Goal: Task Accomplishment & Management: Manage account settings

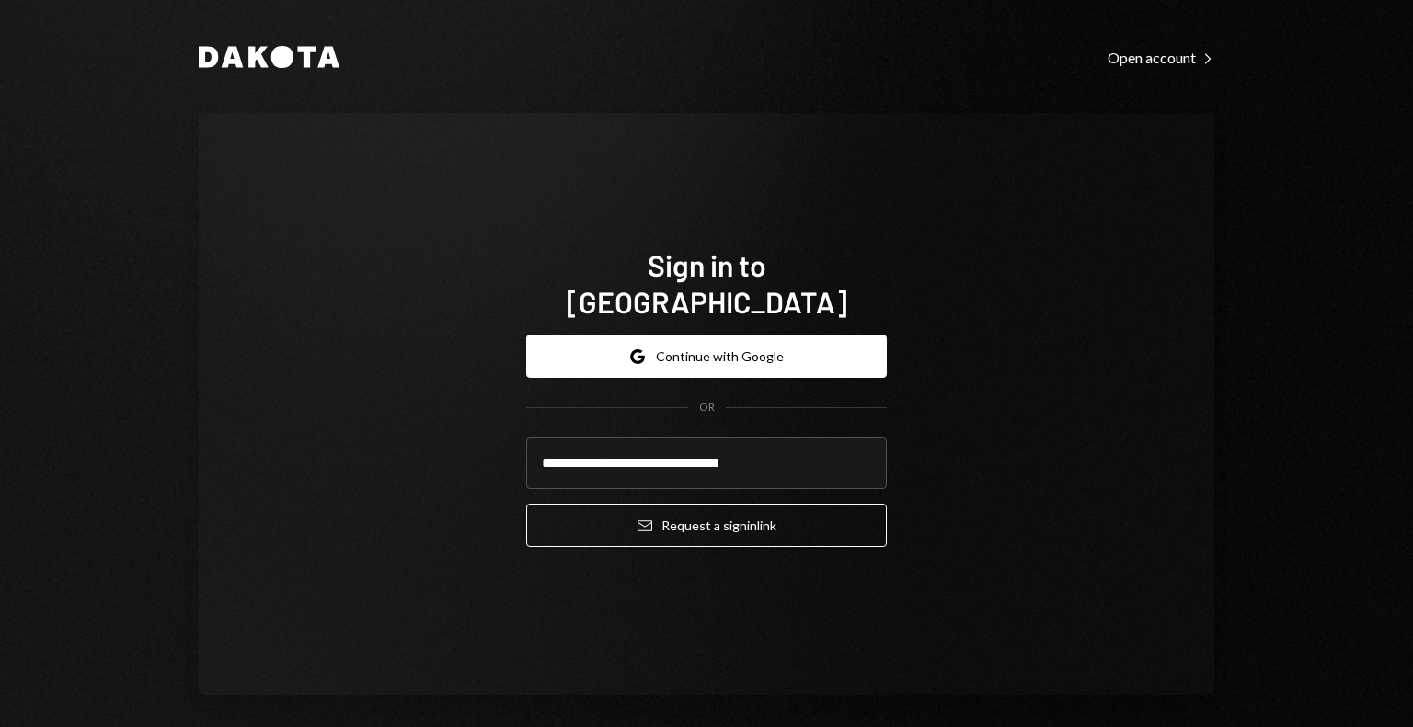
click at [1025, 402] on div "**********" at bounding box center [706, 404] width 1015 height 582
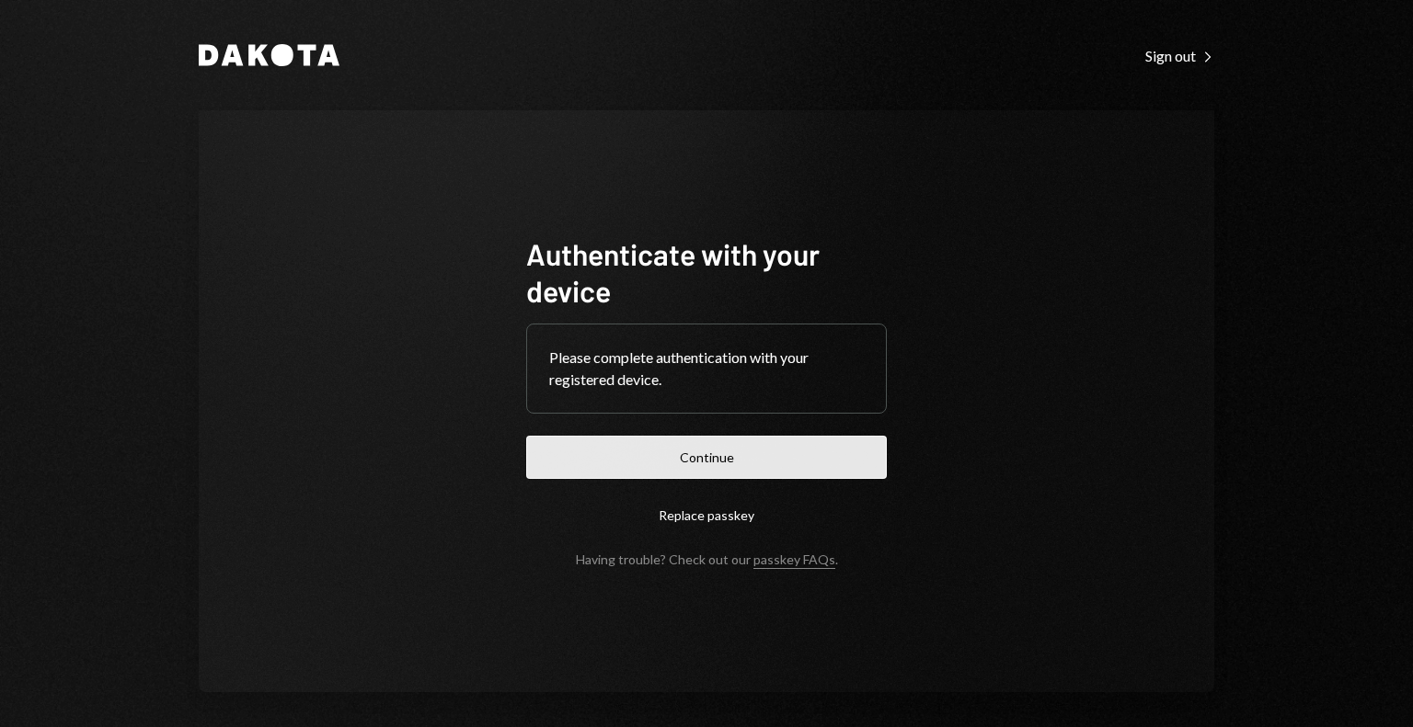
click at [711, 459] on button "Continue" at bounding box center [706, 457] width 361 height 43
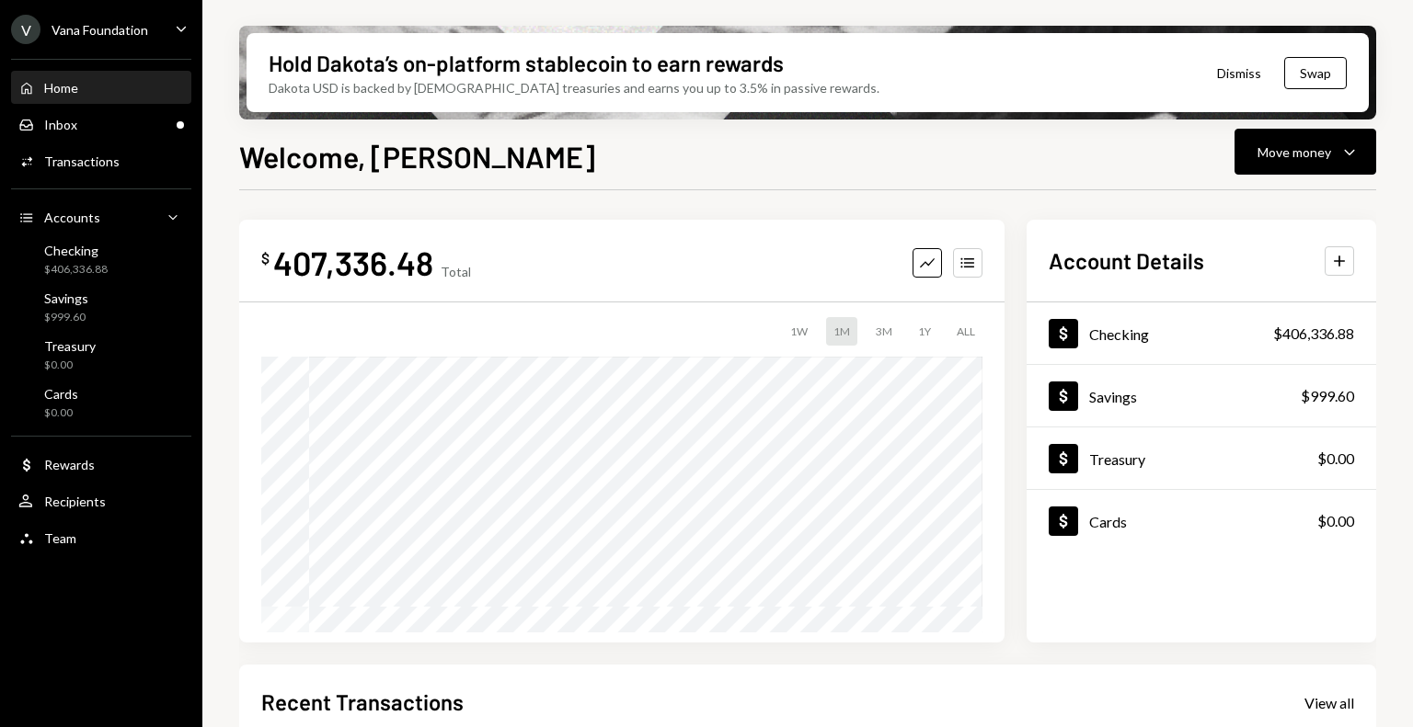
click at [81, 45] on ul "V Vana Foundation Caret Down Home Home Inbox Inbox Activities Transactions Acco…" at bounding box center [101, 279] width 202 height 558
click at [90, 29] on div "Vana Foundation" at bounding box center [100, 30] width 97 height 16
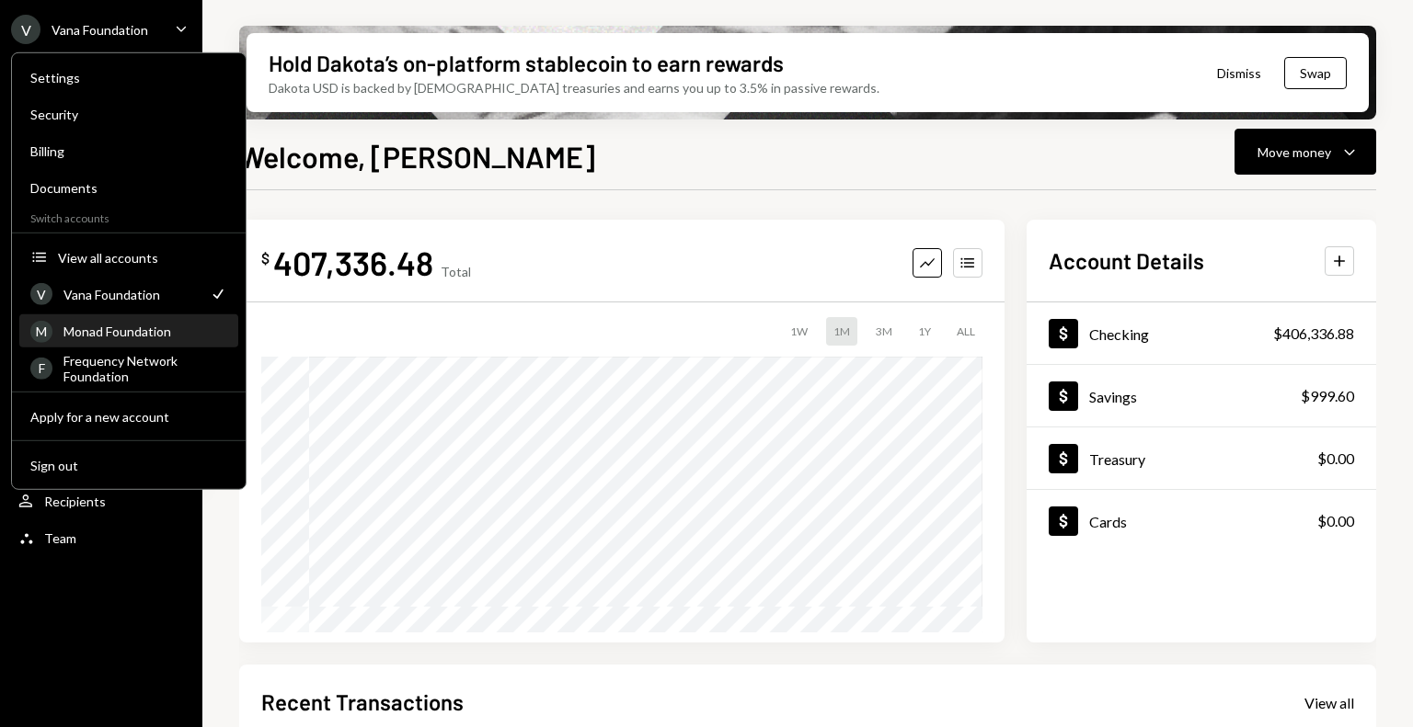
click at [120, 330] on div "Monad Foundation" at bounding box center [145, 332] width 164 height 16
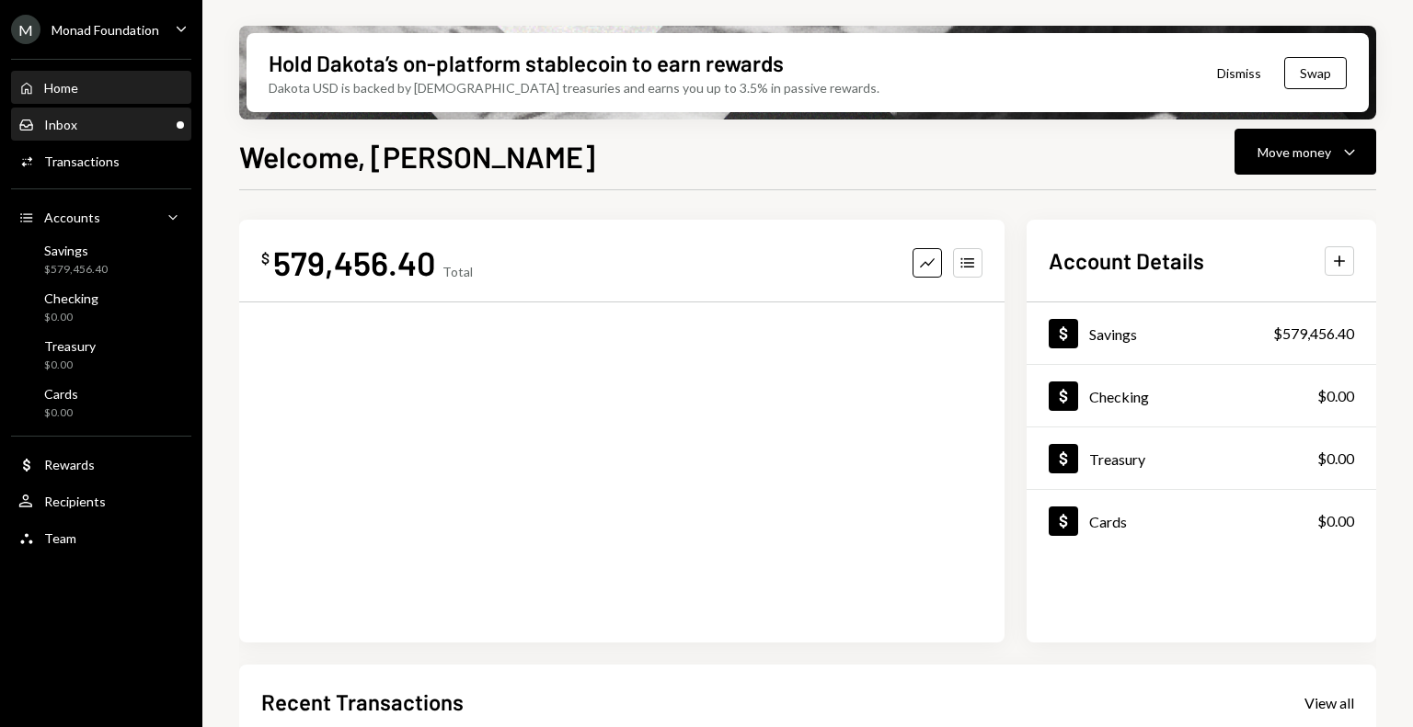
click at [73, 117] on div "Inbox Inbox" at bounding box center [47, 125] width 59 height 17
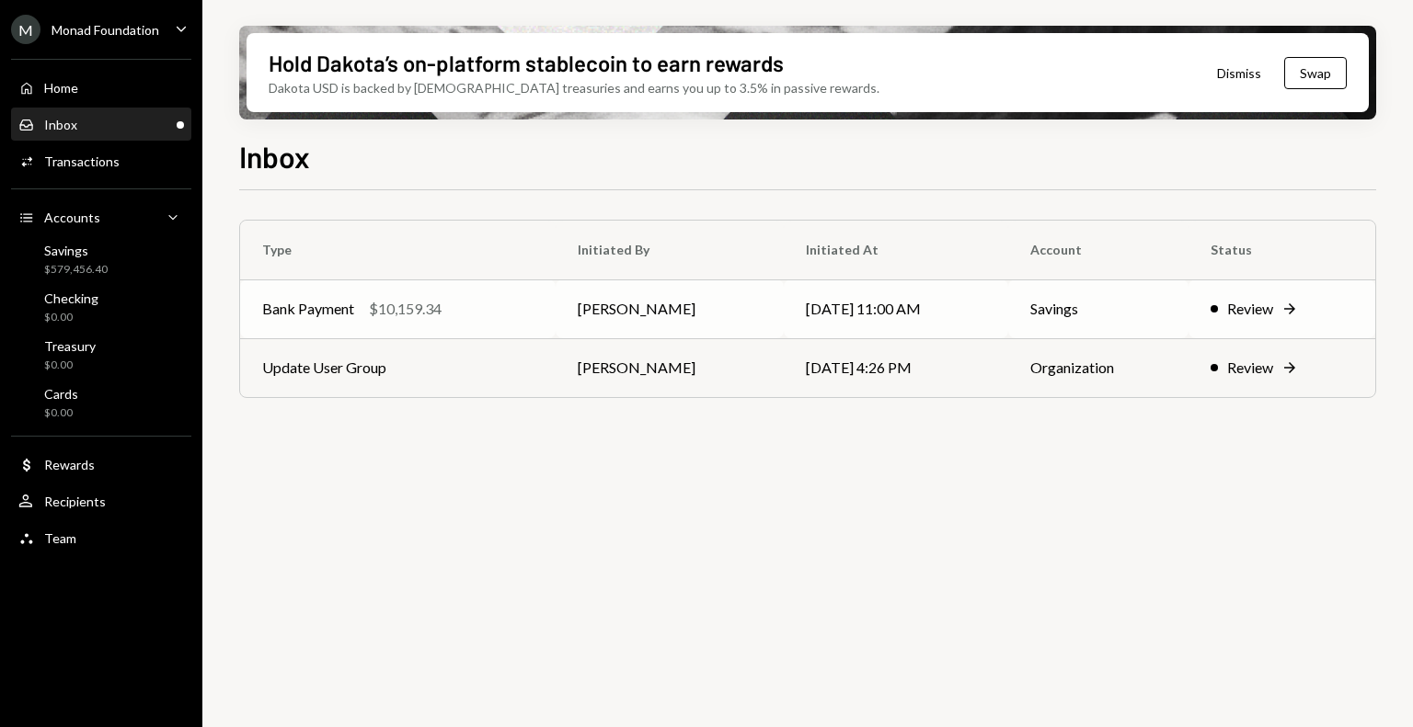
click at [452, 303] on div "Bank Payment $10,159.34" at bounding box center [397, 309] width 271 height 22
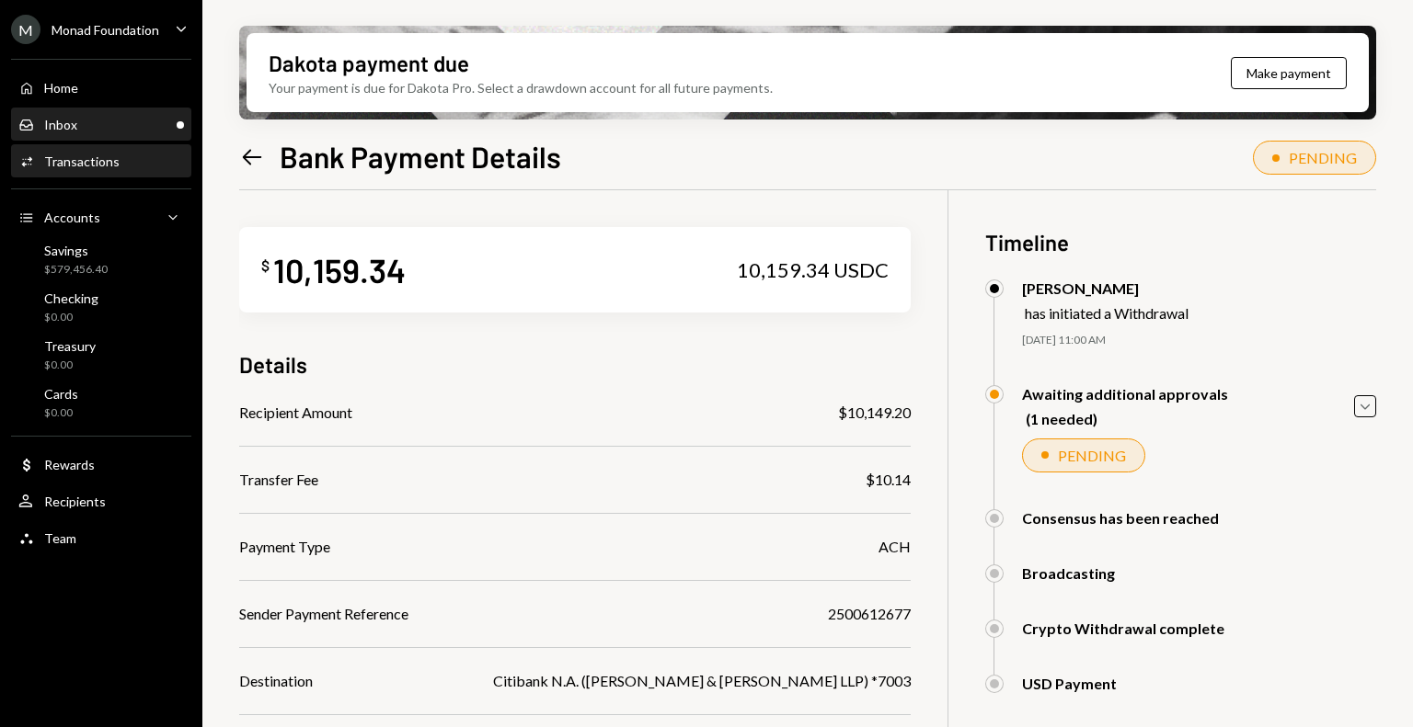
click at [118, 130] on div "Inbox Inbox" at bounding box center [101, 125] width 166 height 17
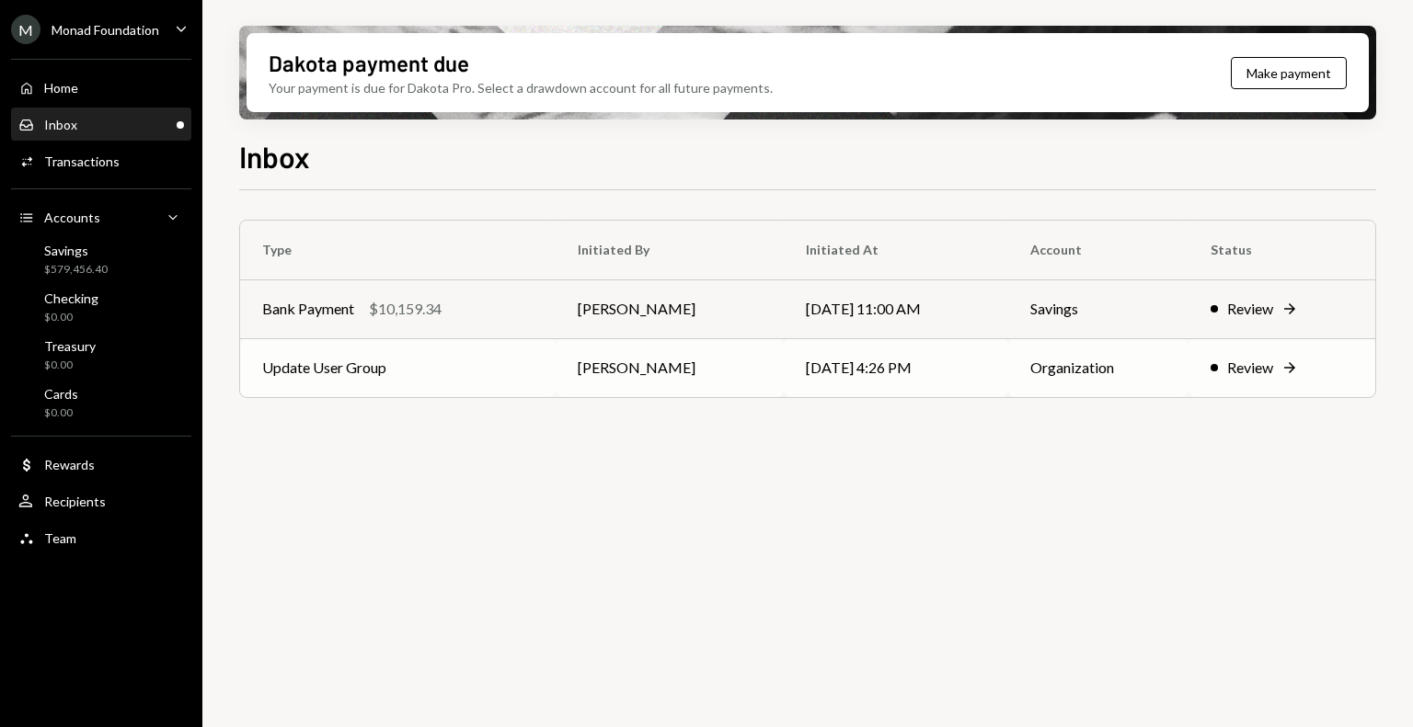
click at [490, 365] on td "Update User Group" at bounding box center [397, 367] width 315 height 59
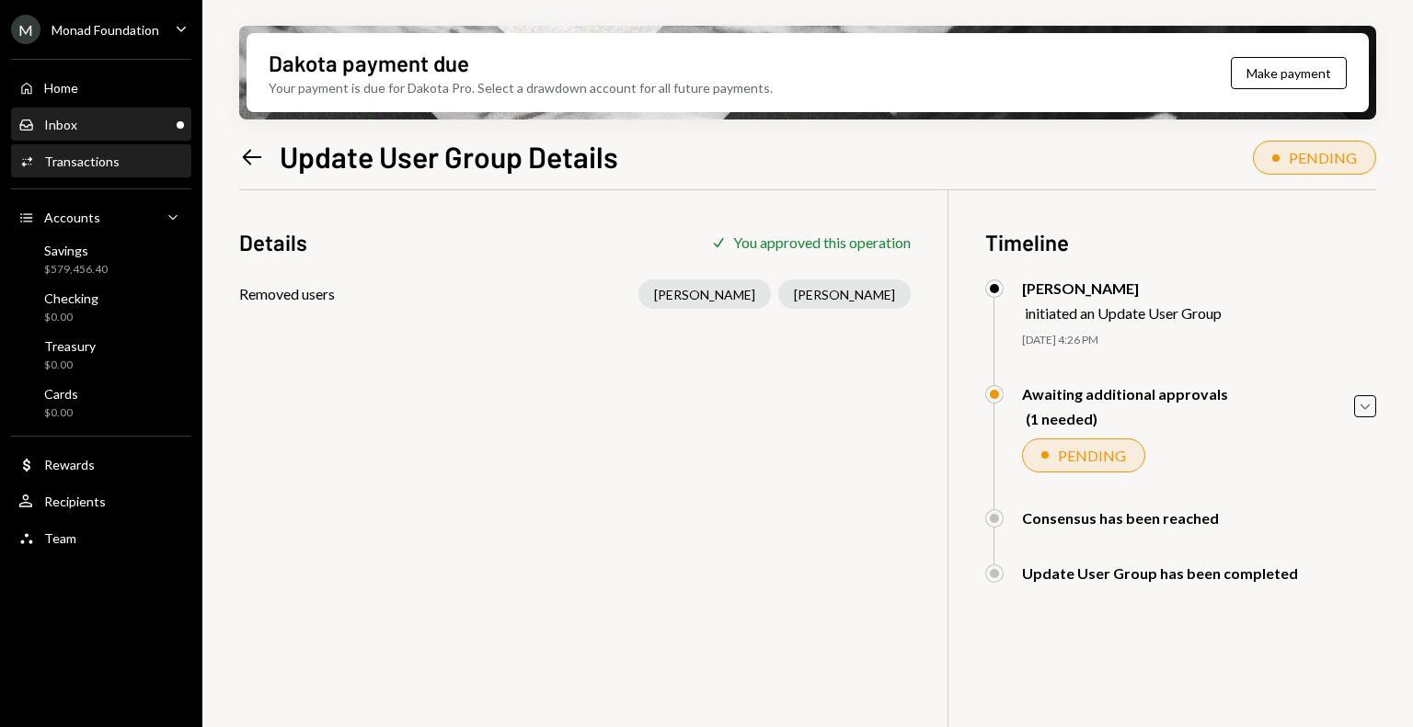
click at [94, 125] on div "Inbox Inbox" at bounding box center [101, 125] width 166 height 17
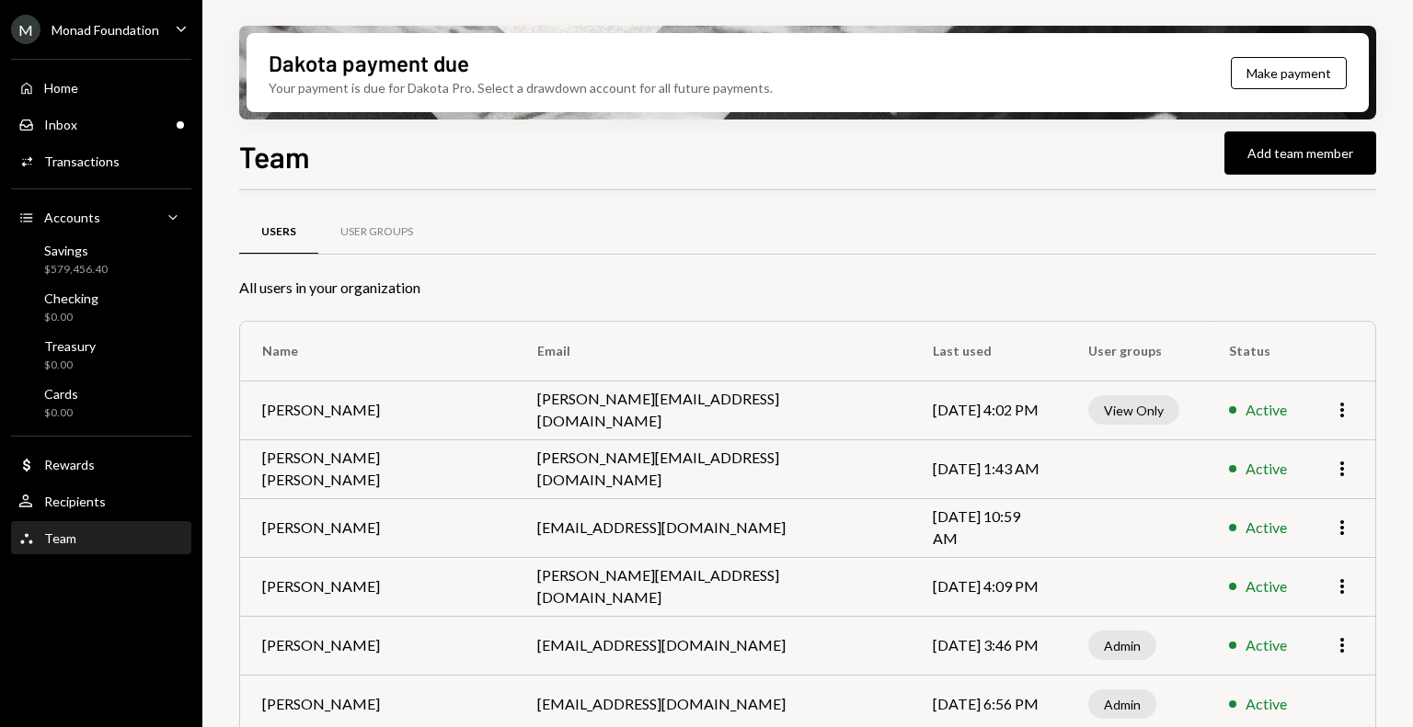
scroll to position [81, 0]
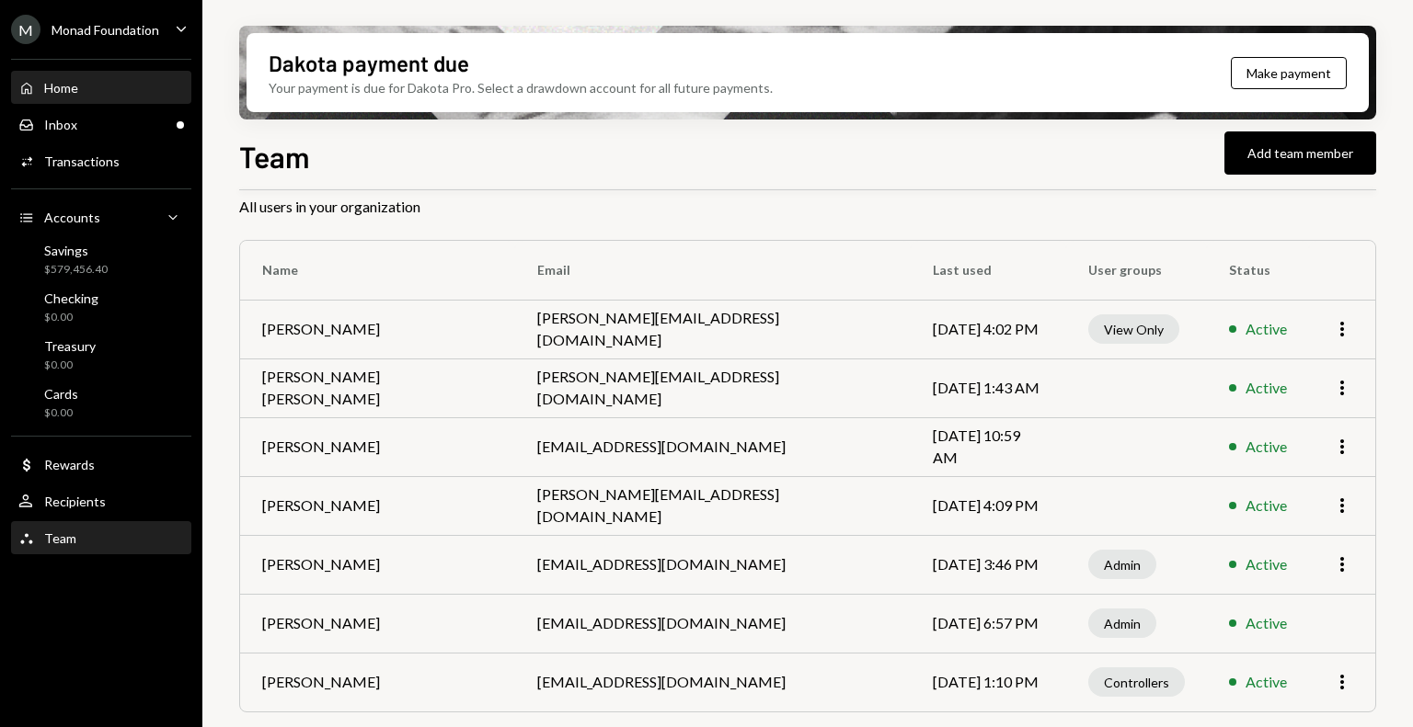
click at [85, 96] on div "Home Home" at bounding box center [101, 88] width 166 height 31
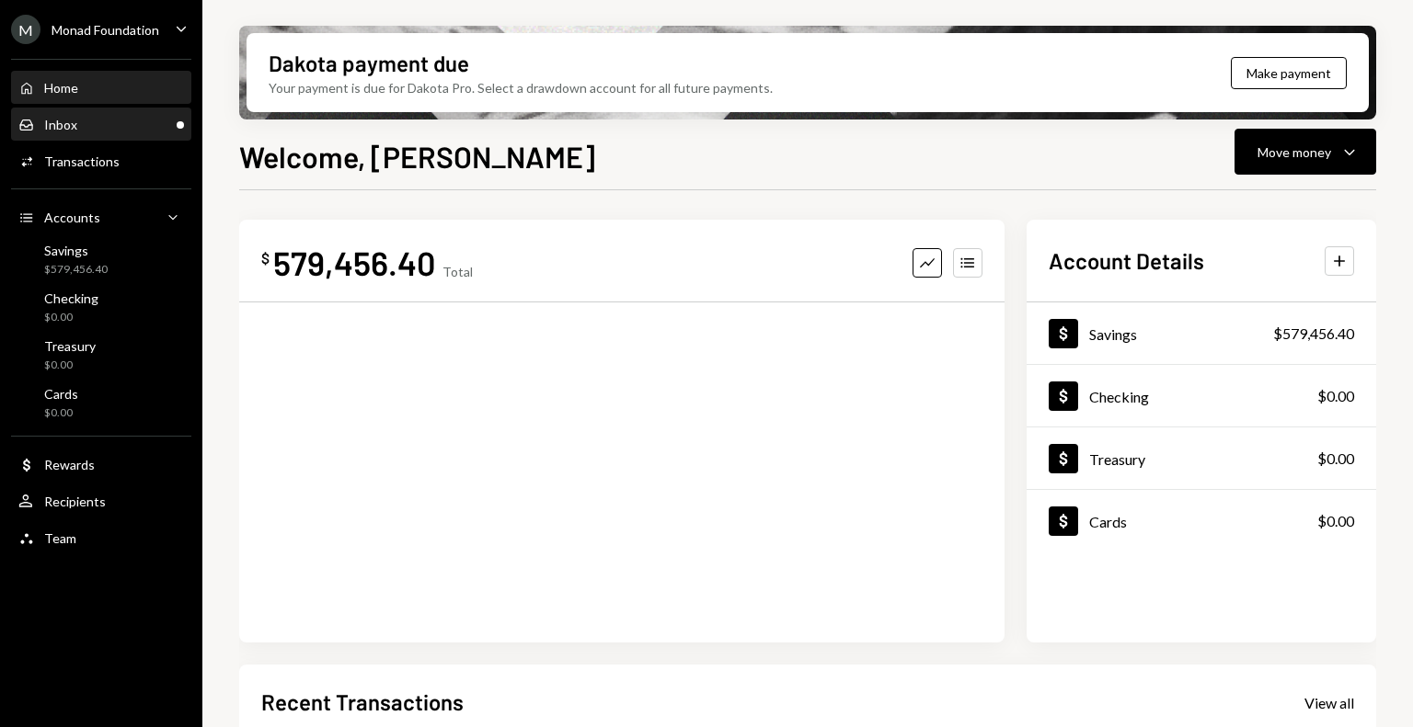
click at [87, 136] on div "Inbox Inbox" at bounding box center [101, 124] width 166 height 31
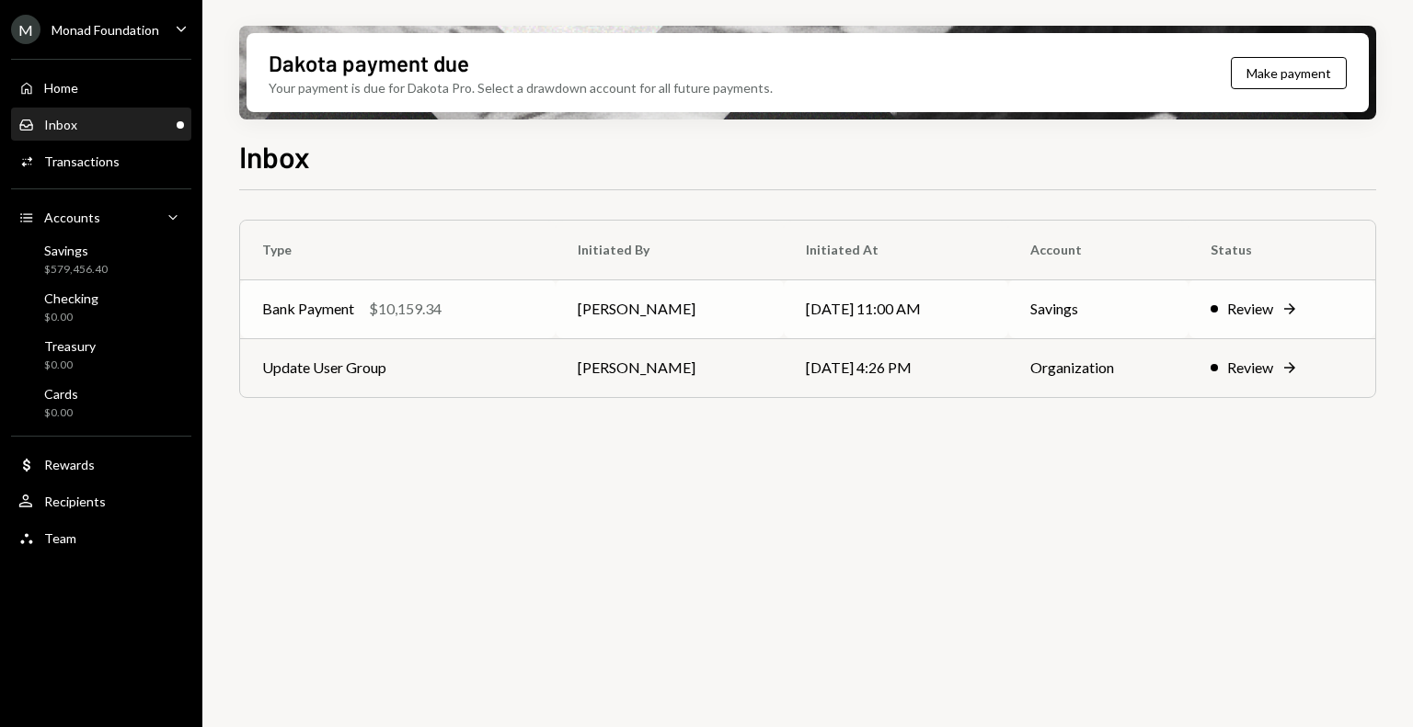
click at [449, 309] on div "Bank Payment $10,159.34" at bounding box center [397, 309] width 271 height 22
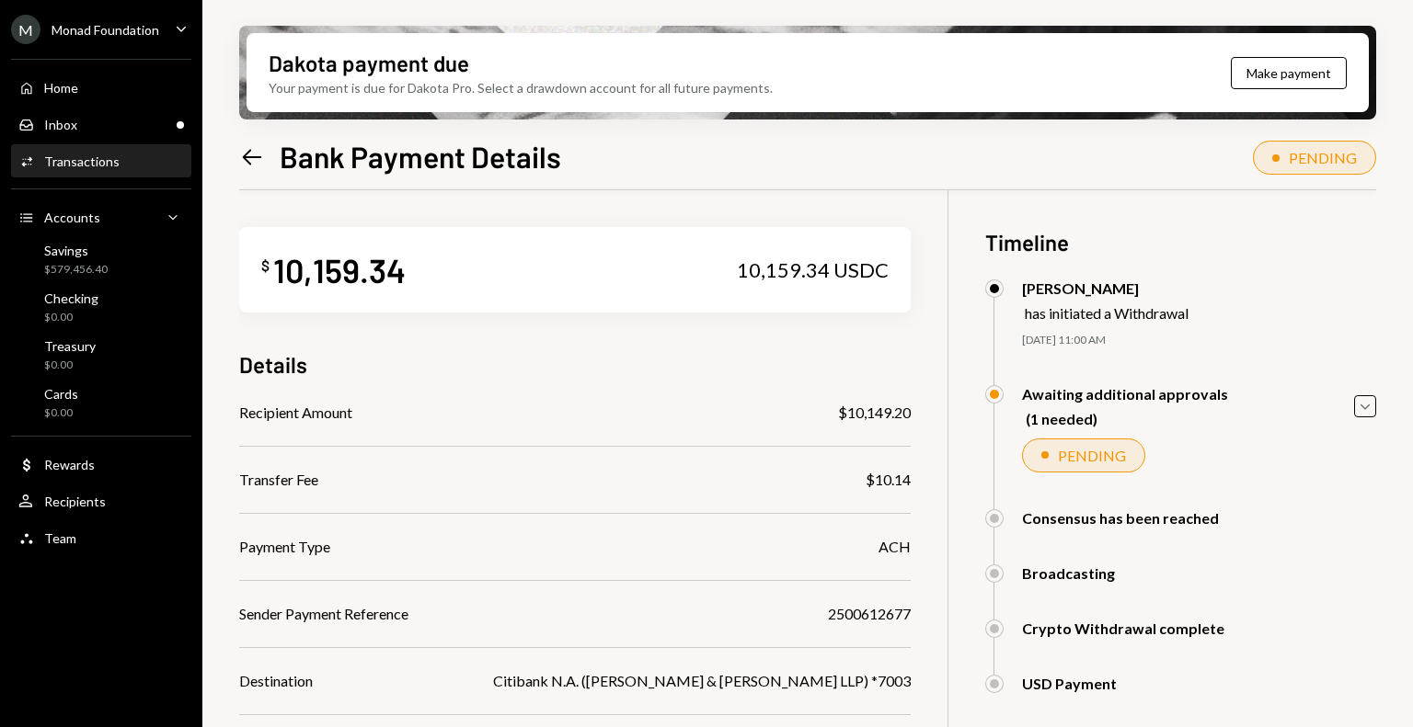
scroll to position [216, 0]
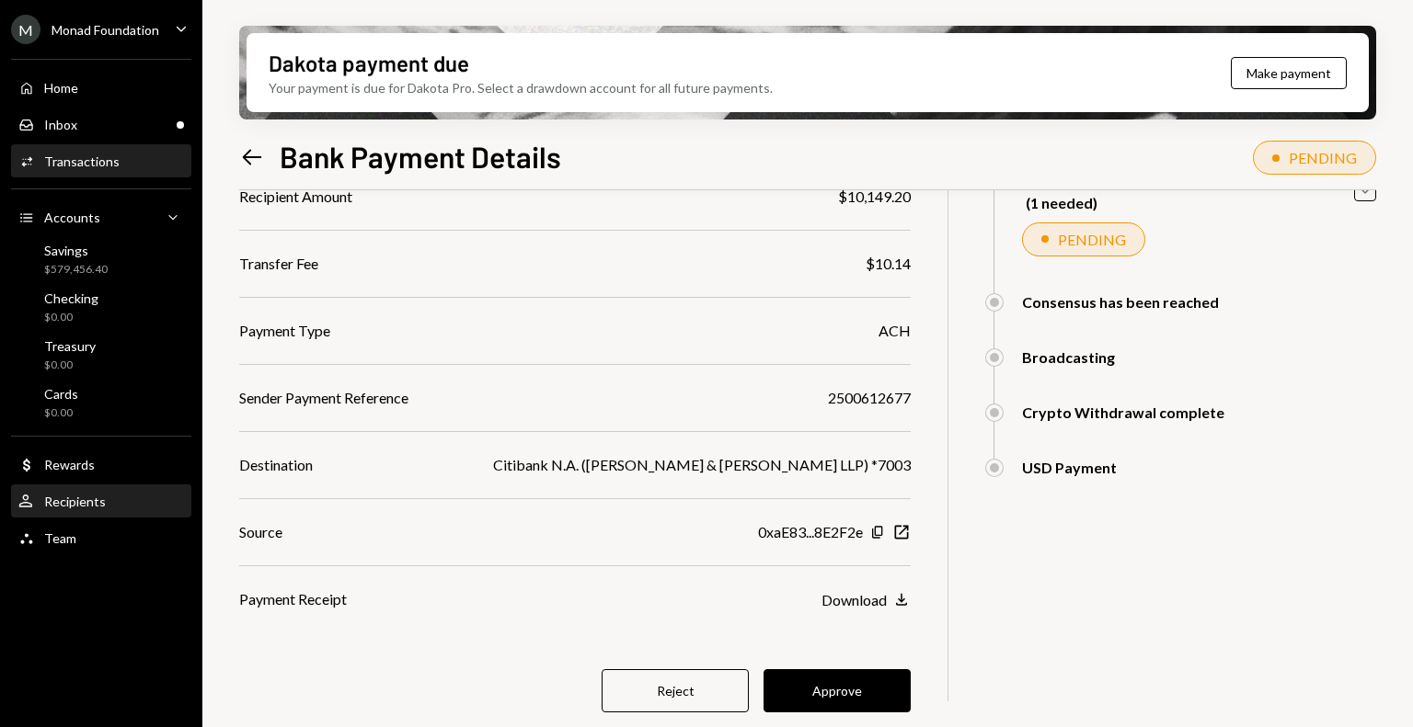
click at [81, 487] on div "User Recipients" at bounding box center [101, 502] width 166 height 31
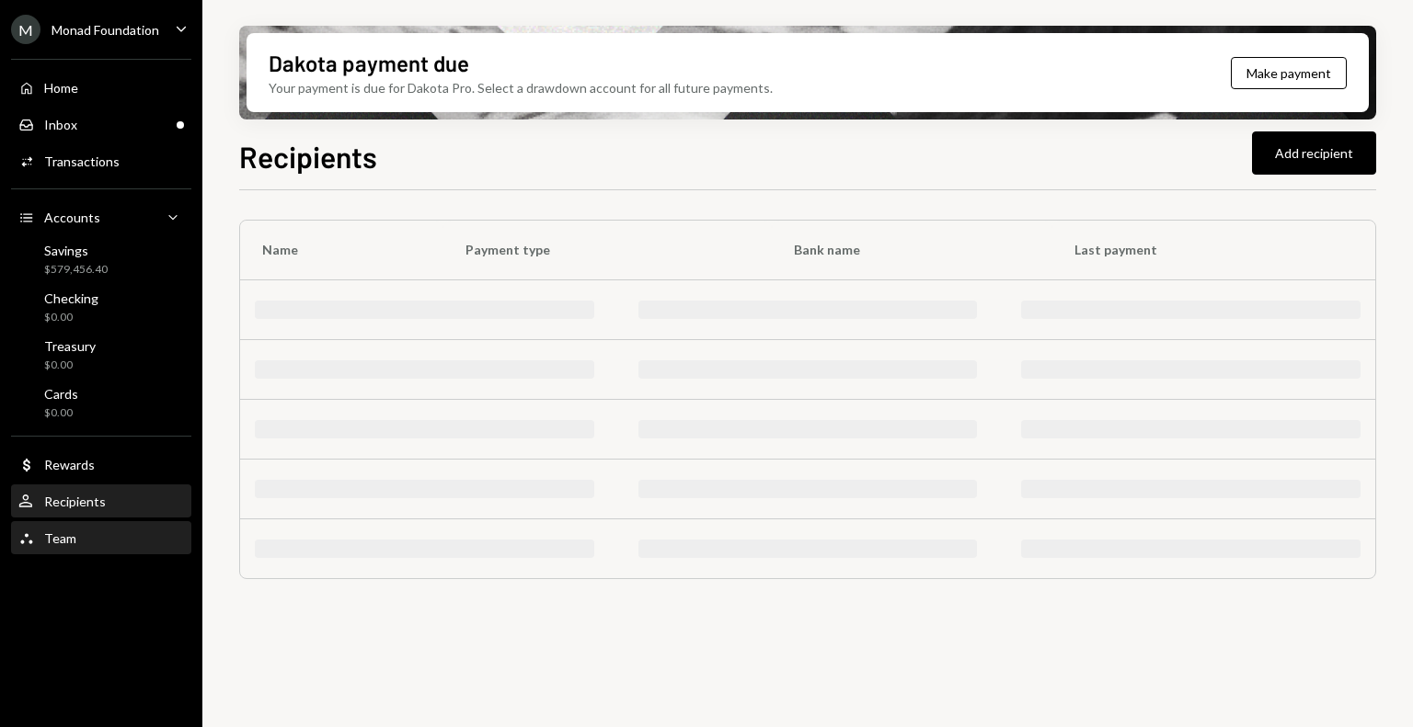
click at [75, 531] on div "Team Team" at bounding box center [101, 539] width 166 height 17
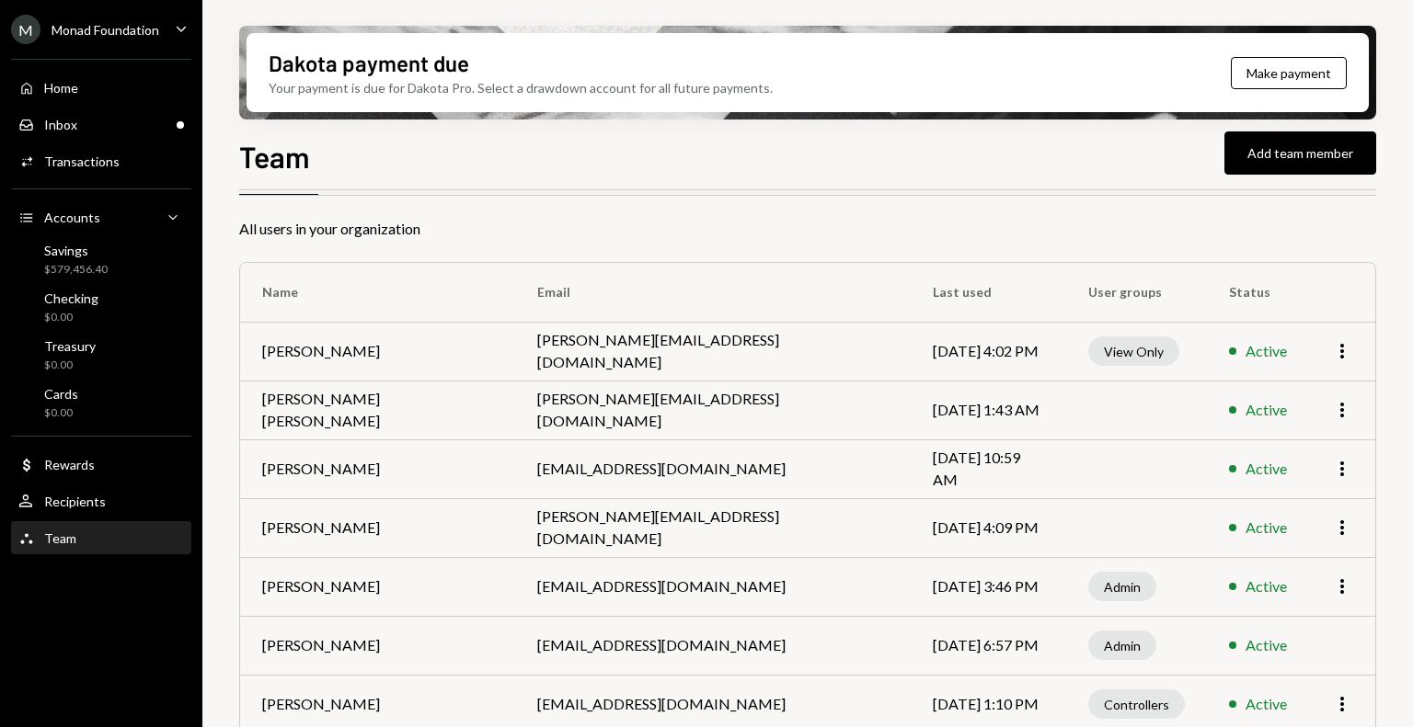
scroll to position [81, 0]
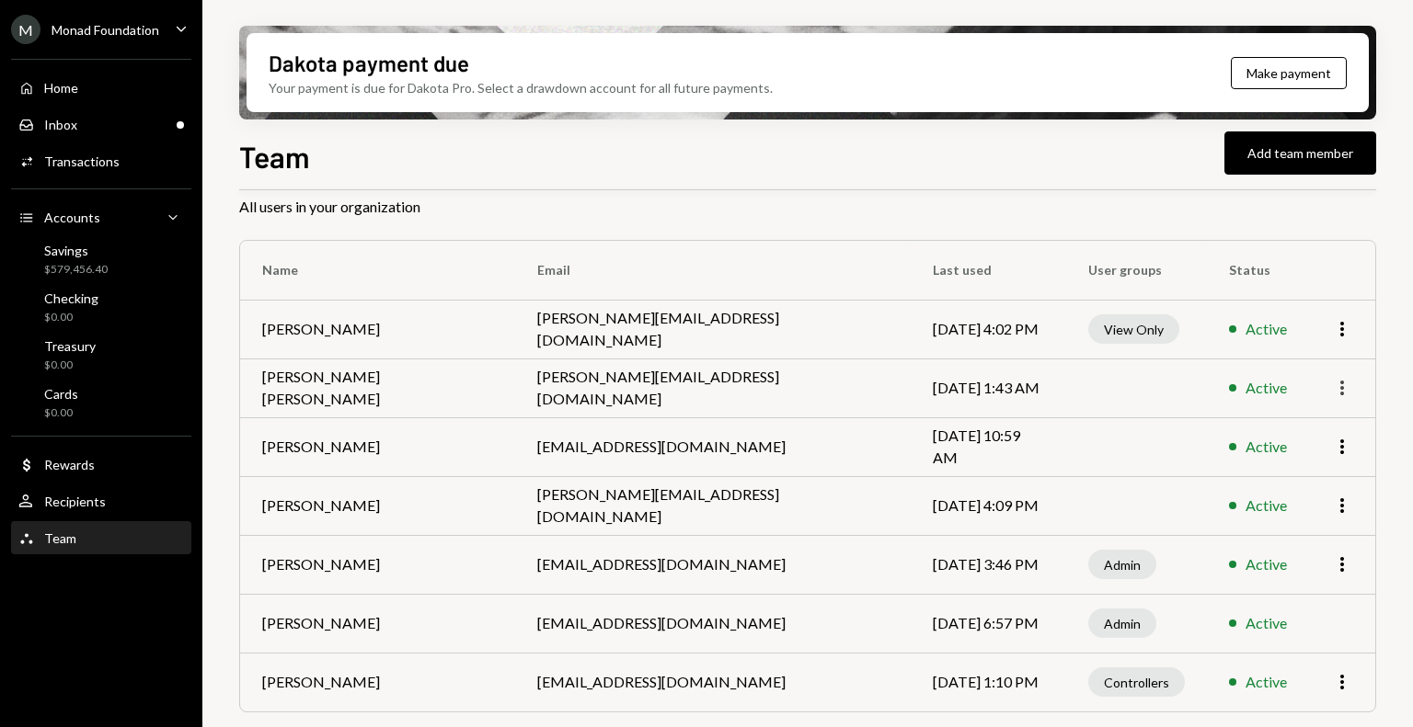
click at [1350, 396] on icon "More" at bounding box center [1342, 388] width 22 height 22
click at [1305, 455] on div "Remove" at bounding box center [1300, 458] width 92 height 32
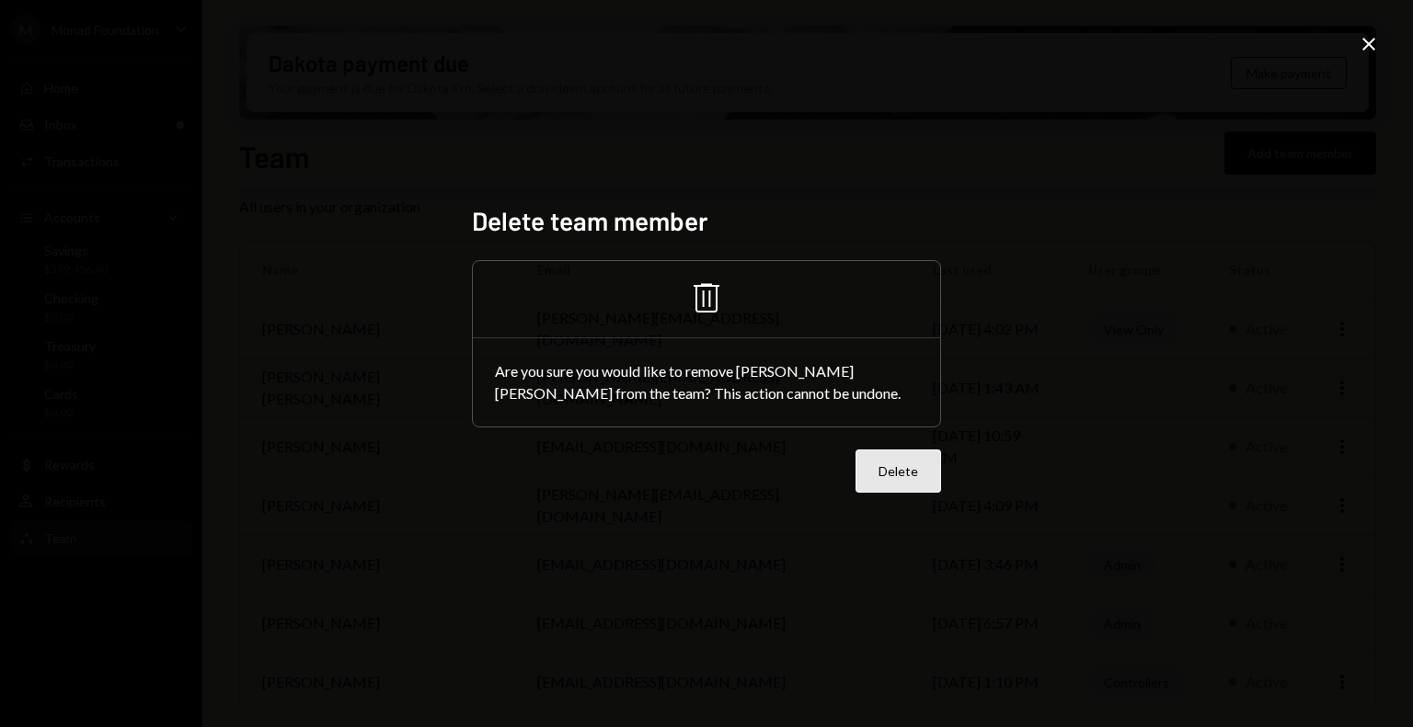
click at [887, 459] on button "Delete" at bounding box center [898, 471] width 86 height 43
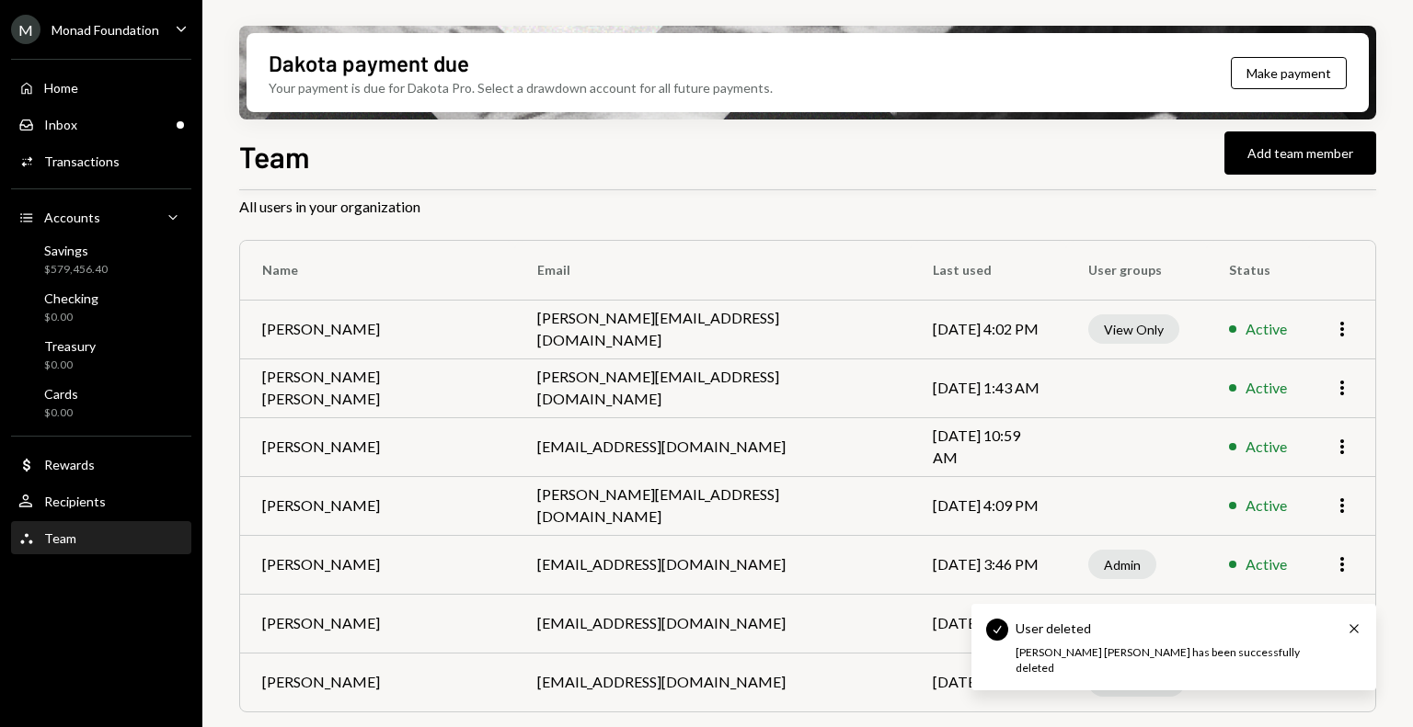
scroll to position [22, 0]
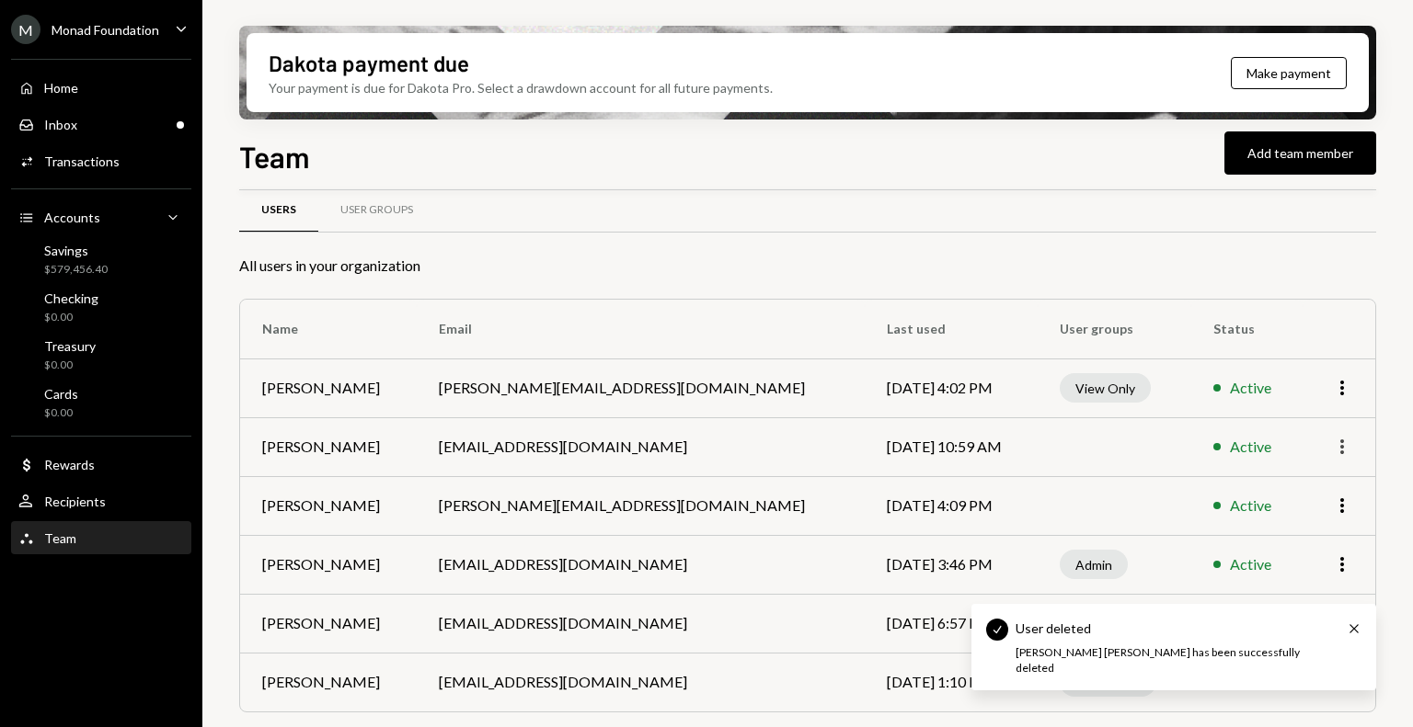
click at [1343, 449] on icon "More" at bounding box center [1342, 447] width 22 height 22
click at [1291, 515] on div "Remove" at bounding box center [1300, 517] width 92 height 32
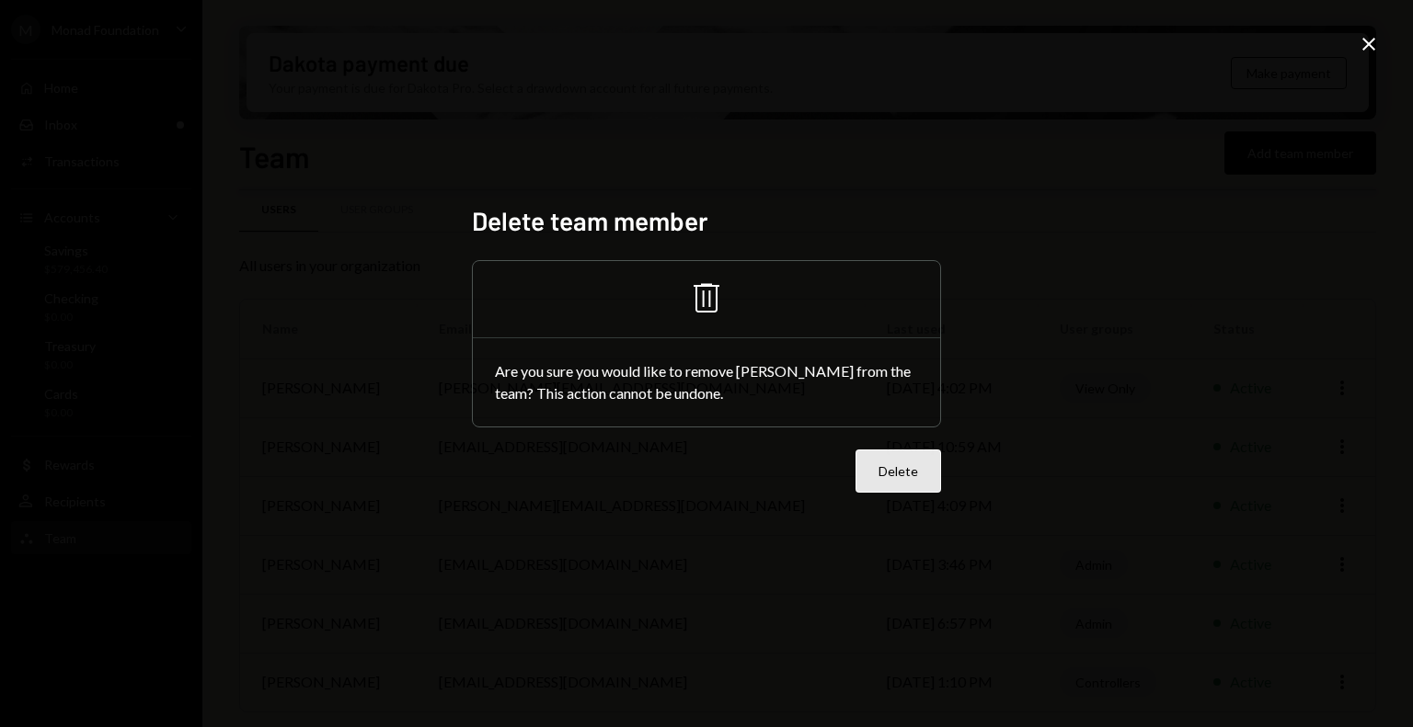
click at [909, 472] on button "Delete" at bounding box center [898, 471] width 86 height 43
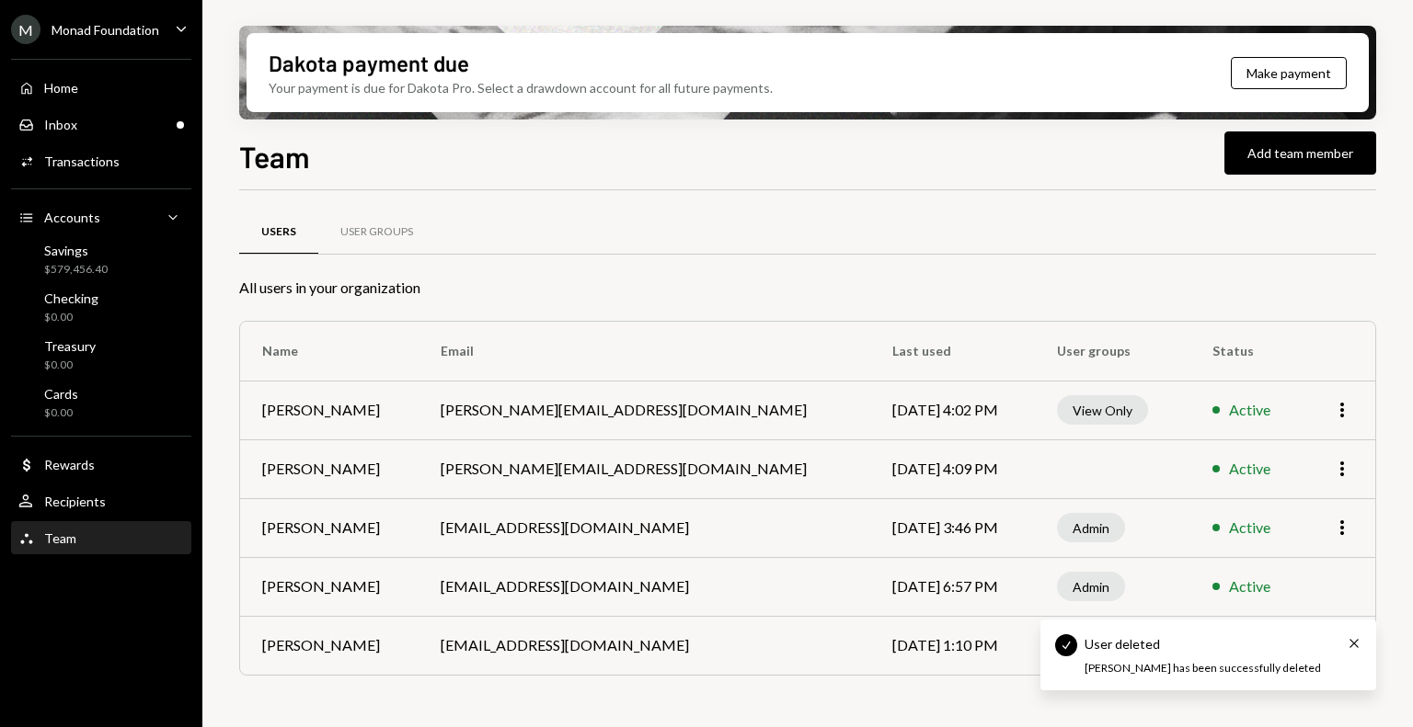
scroll to position [0, 0]
click at [1348, 463] on icon "More" at bounding box center [1342, 469] width 22 height 22
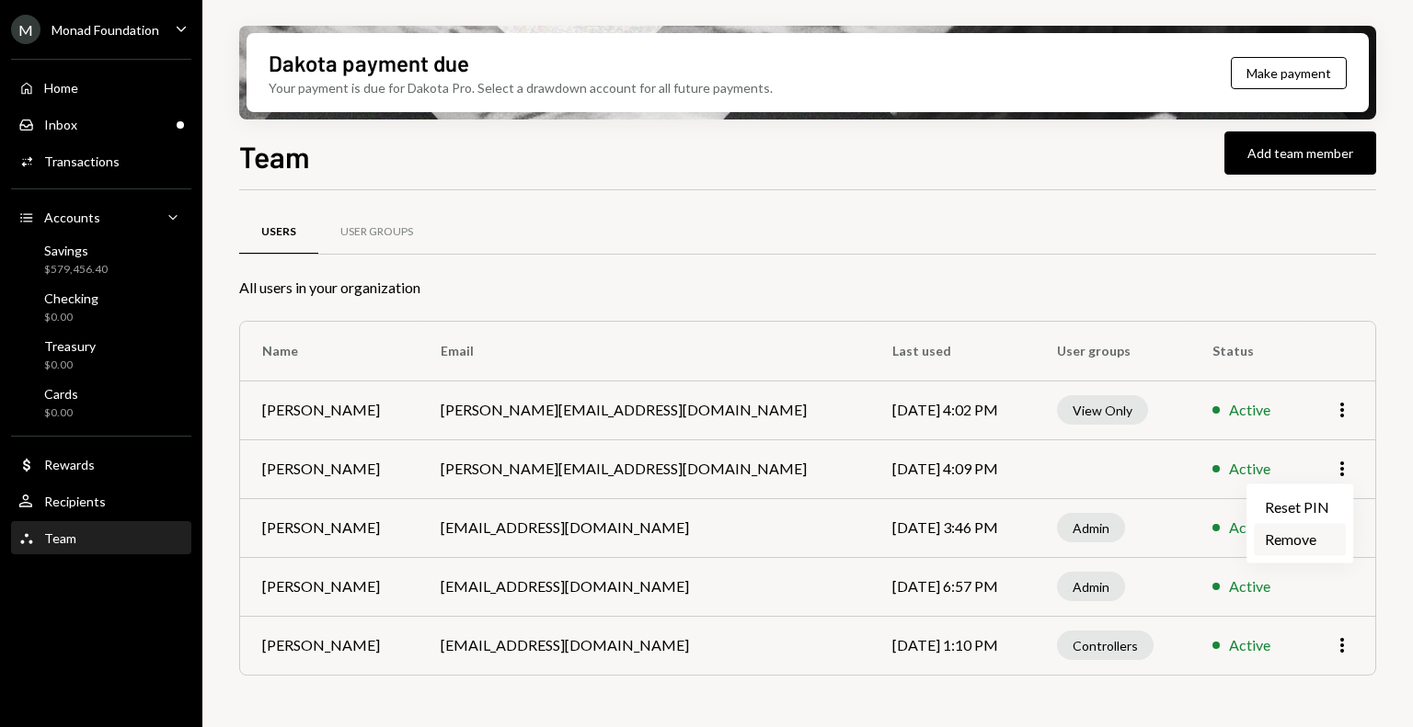
click at [1302, 543] on div "Remove" at bounding box center [1300, 539] width 92 height 32
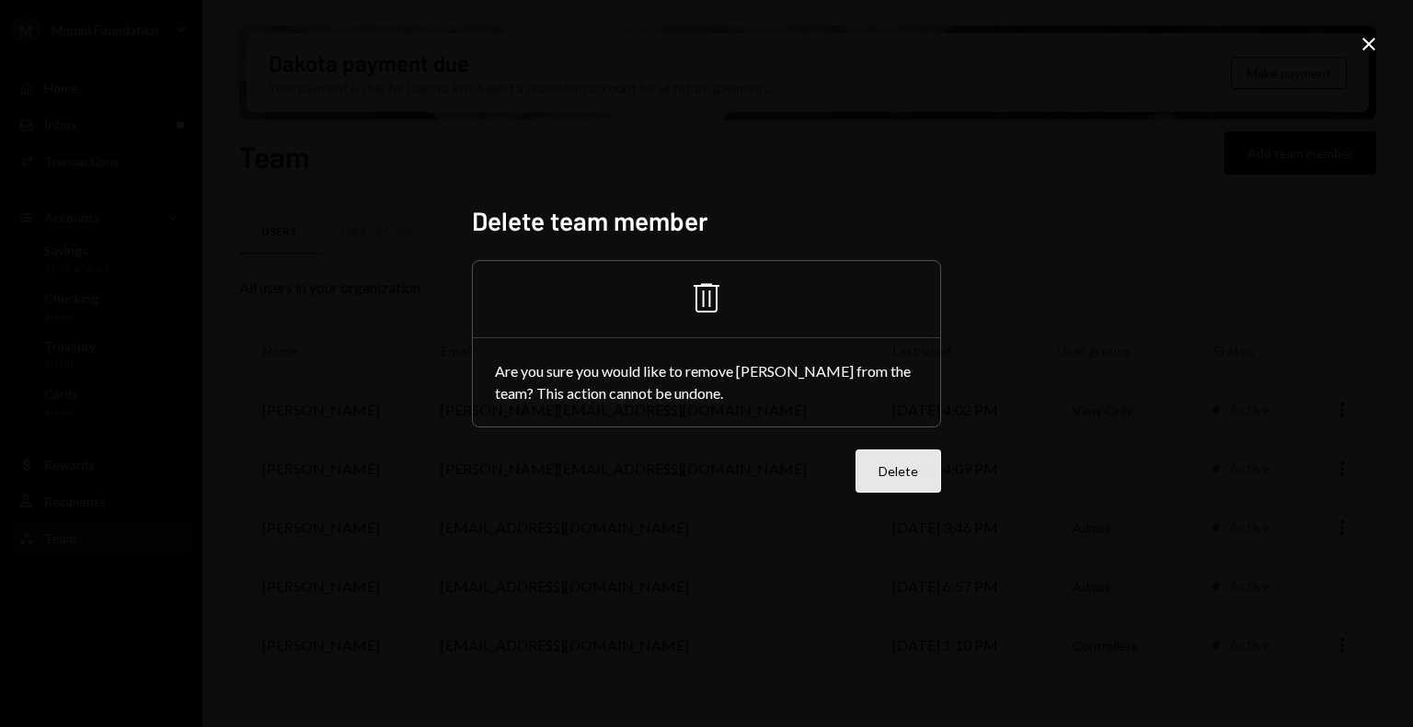
click at [873, 468] on button "Delete" at bounding box center [898, 471] width 86 height 43
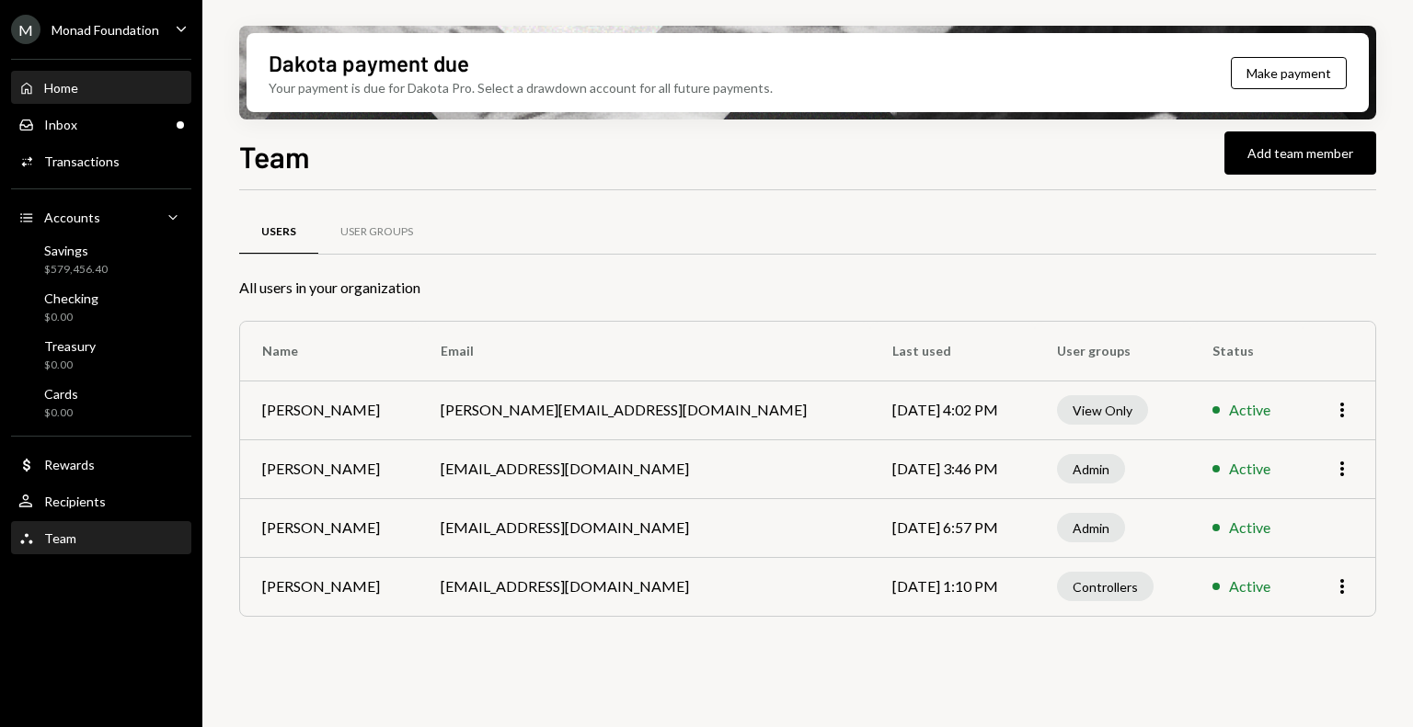
click at [82, 87] on div "Home Home" at bounding box center [101, 88] width 166 height 17
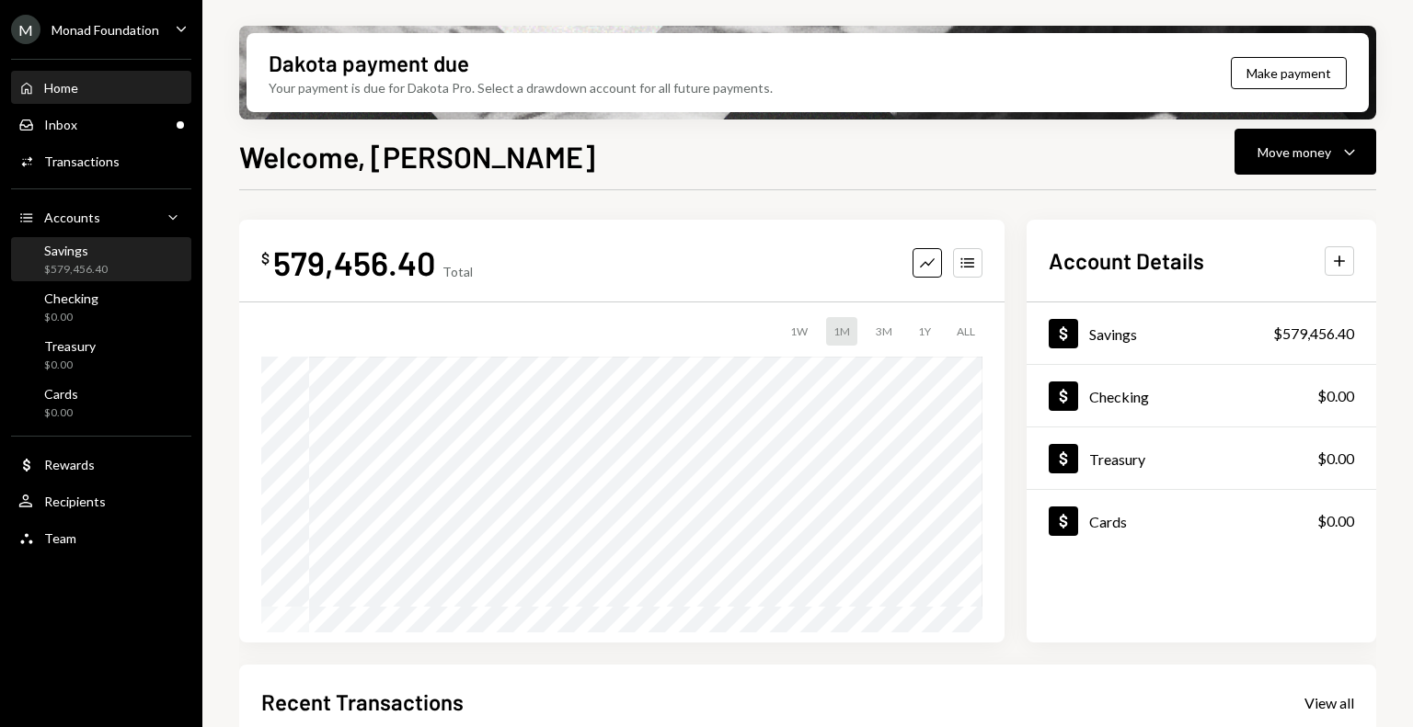
click at [97, 253] on div "Savings" at bounding box center [75, 251] width 63 height 16
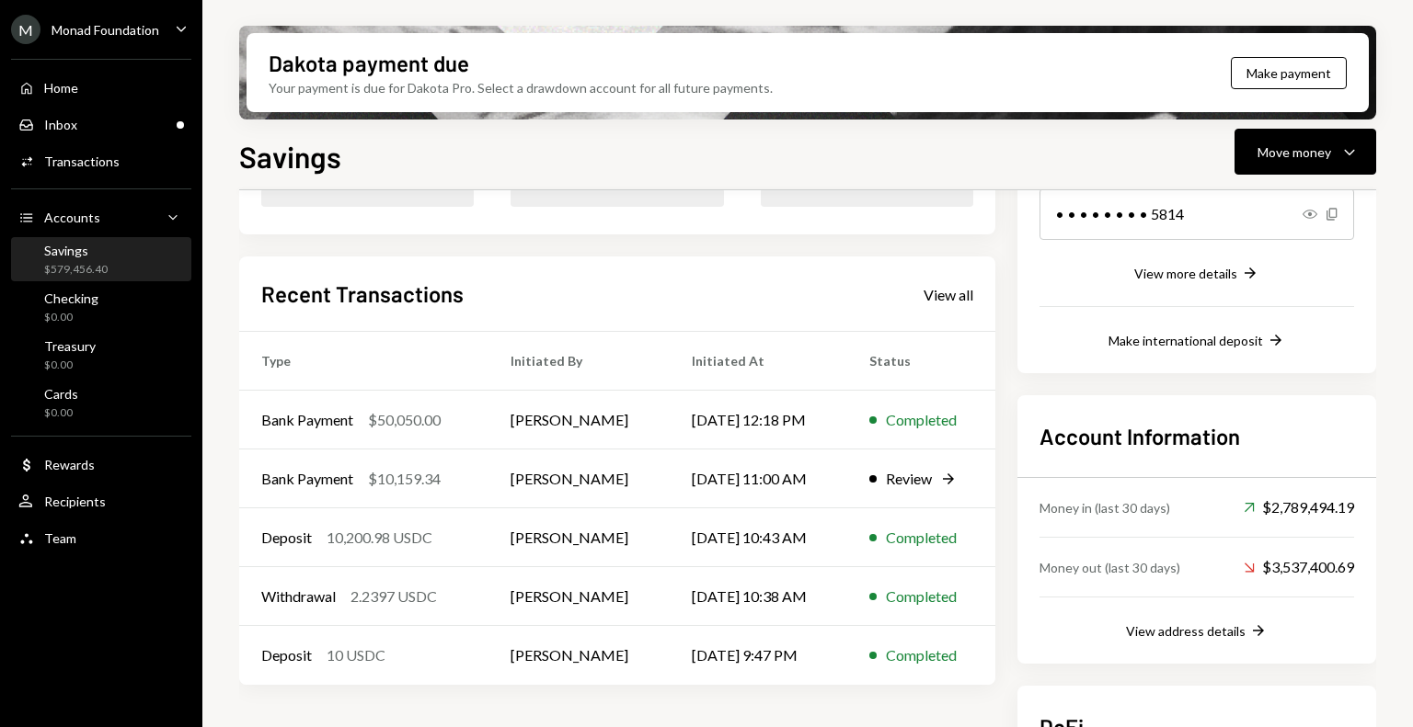
scroll to position [527, 0]
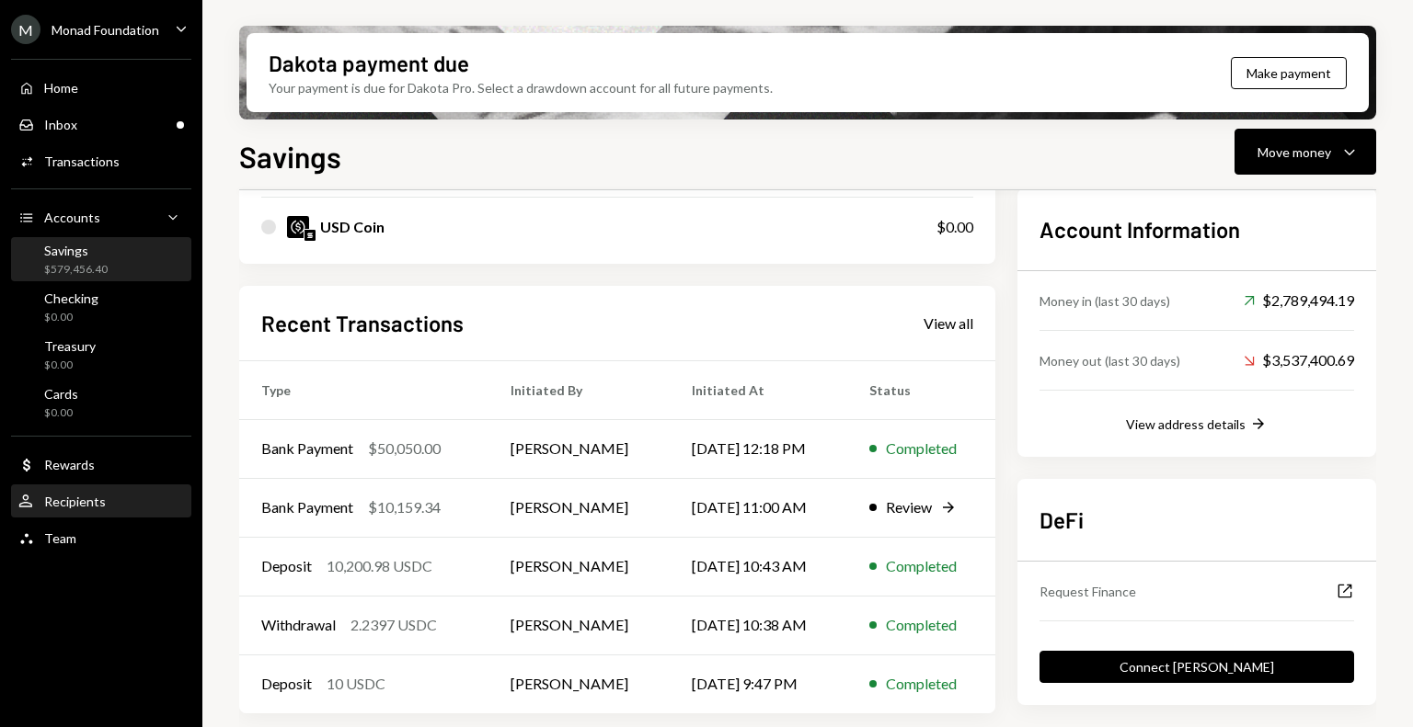
click at [86, 510] on div "User Recipients" at bounding box center [101, 502] width 166 height 31
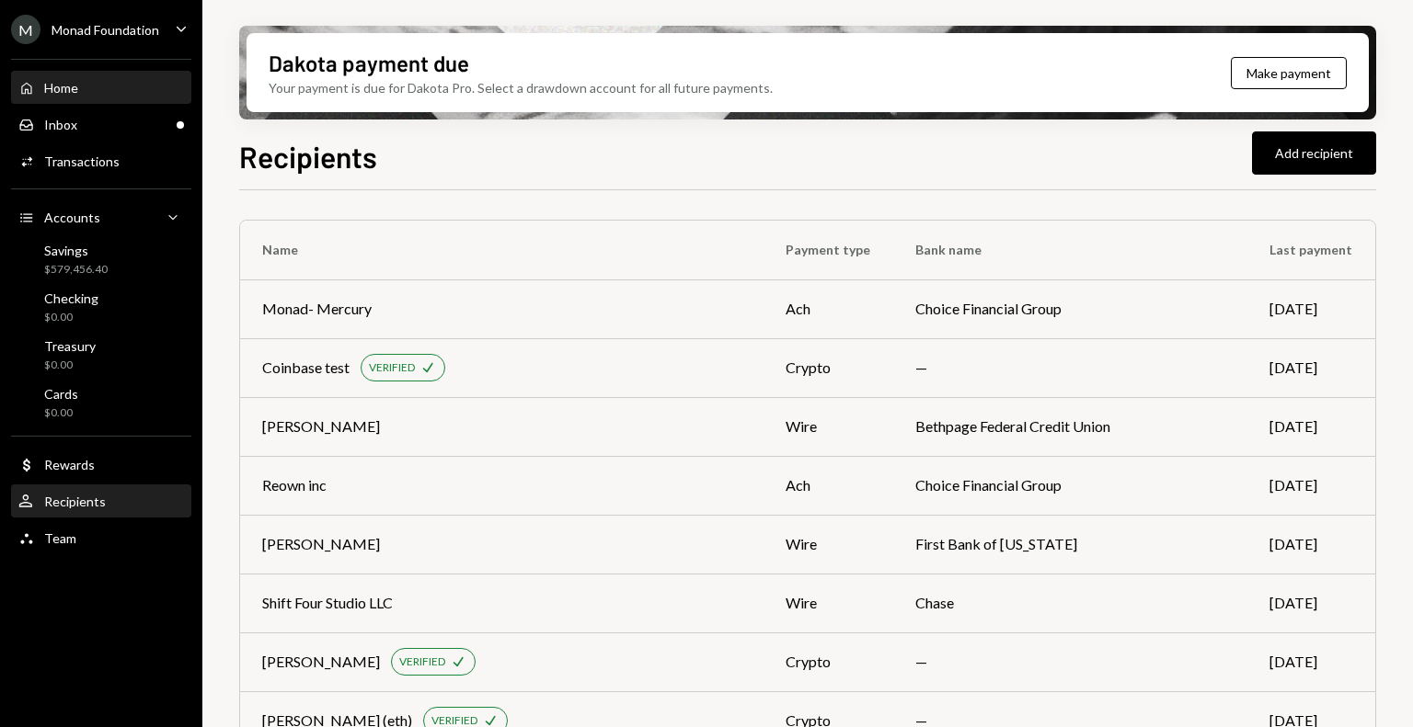
click at [76, 95] on div "Home" at bounding box center [61, 88] width 34 height 16
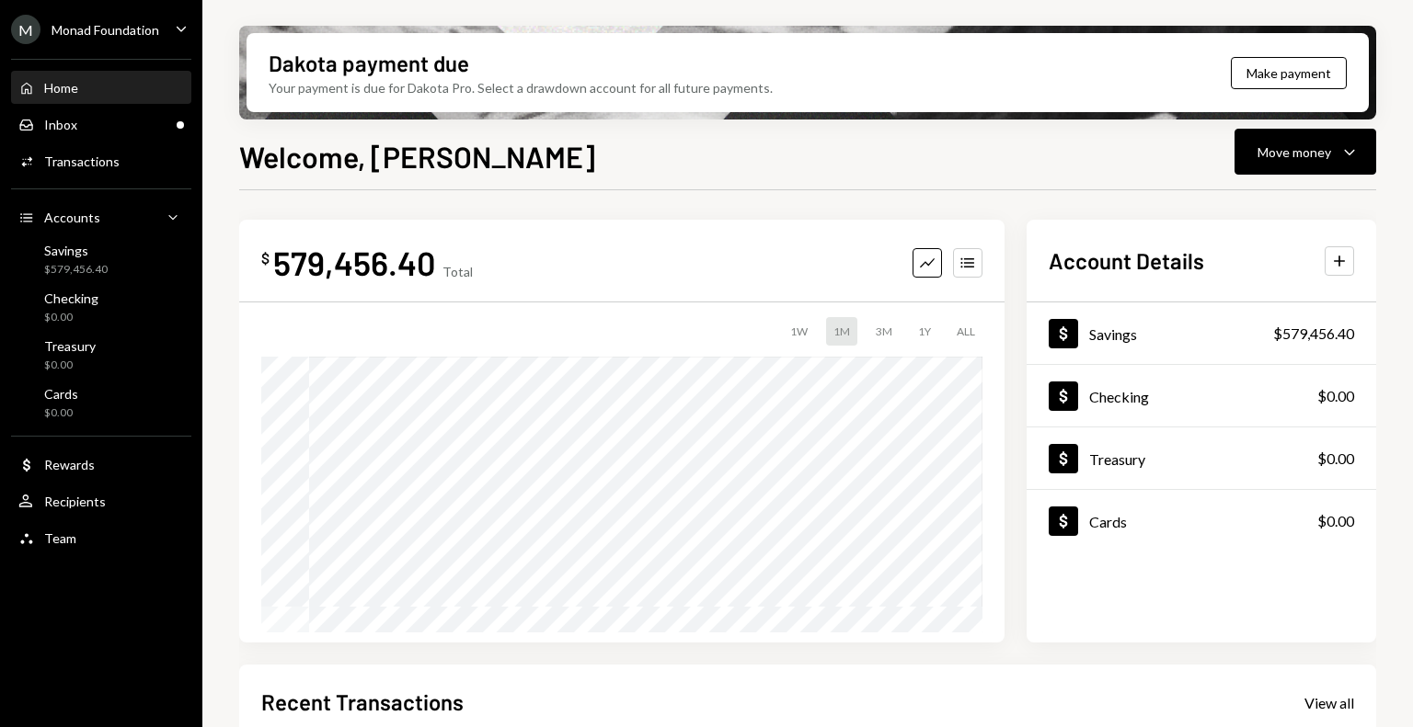
click at [133, 25] on div "Monad Foundation" at bounding box center [106, 30] width 108 height 16
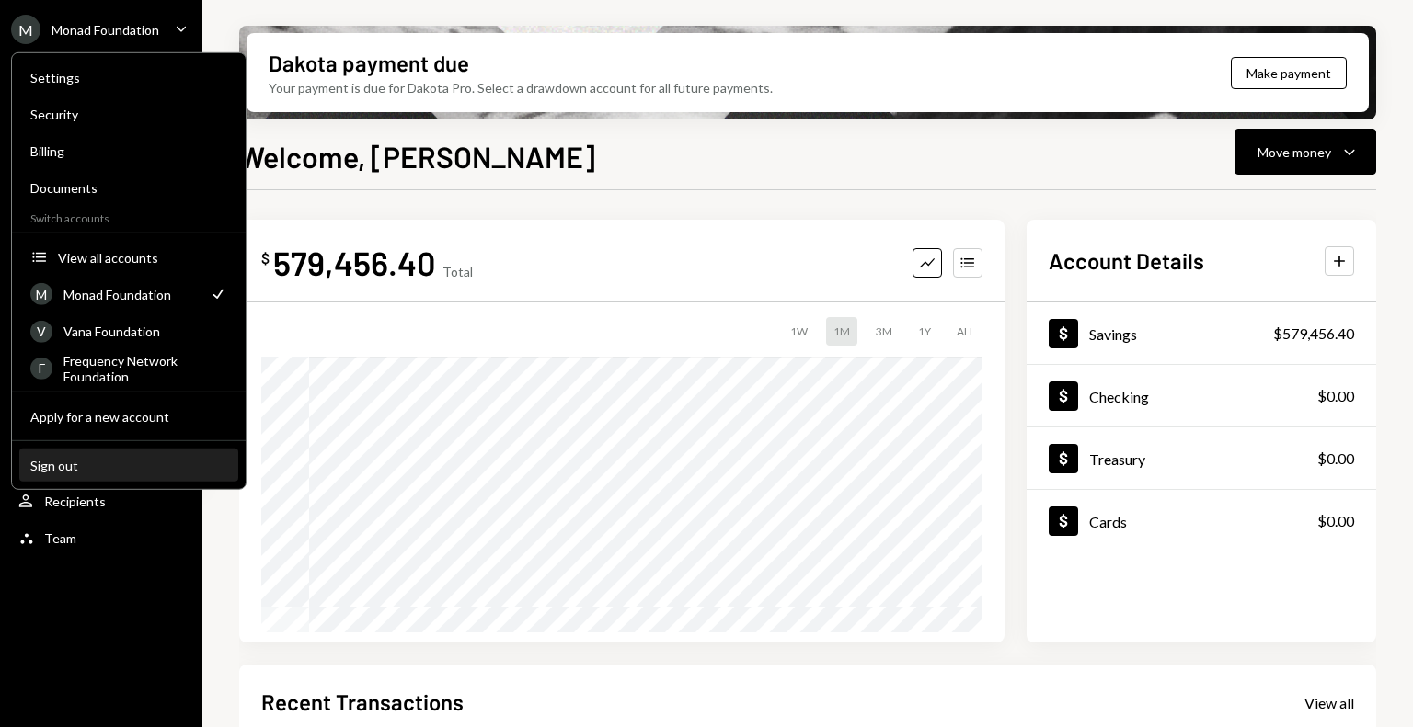
click at [100, 454] on button "Sign out" at bounding box center [128, 466] width 219 height 33
